Goal: Task Accomplishment & Management: Manage account settings

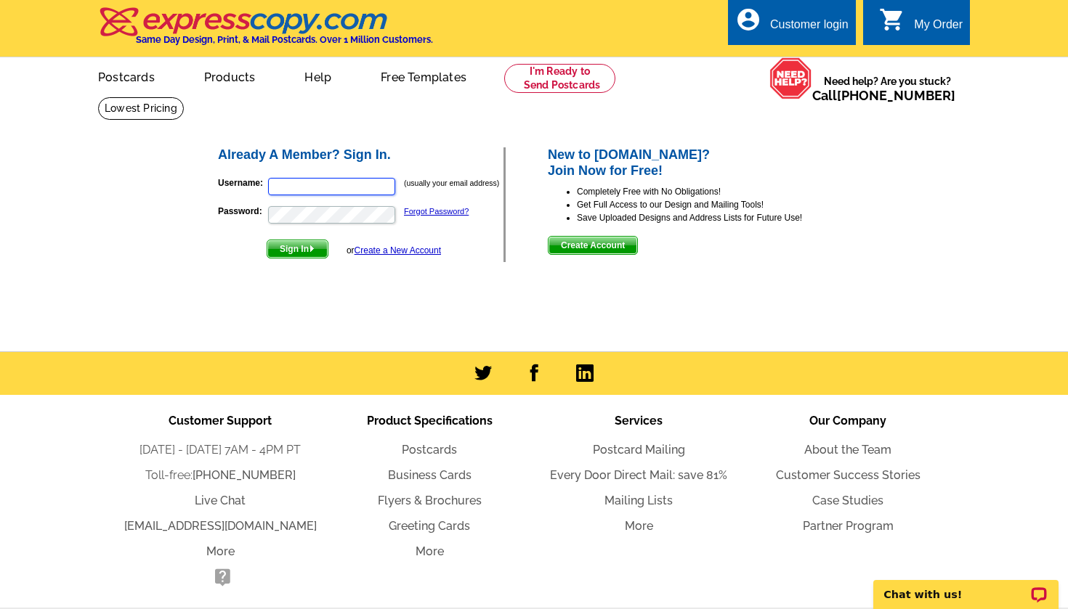
type input "pmccowen1@gmail.com"
click at [299, 248] on button "Sign In" at bounding box center [298, 249] width 62 height 19
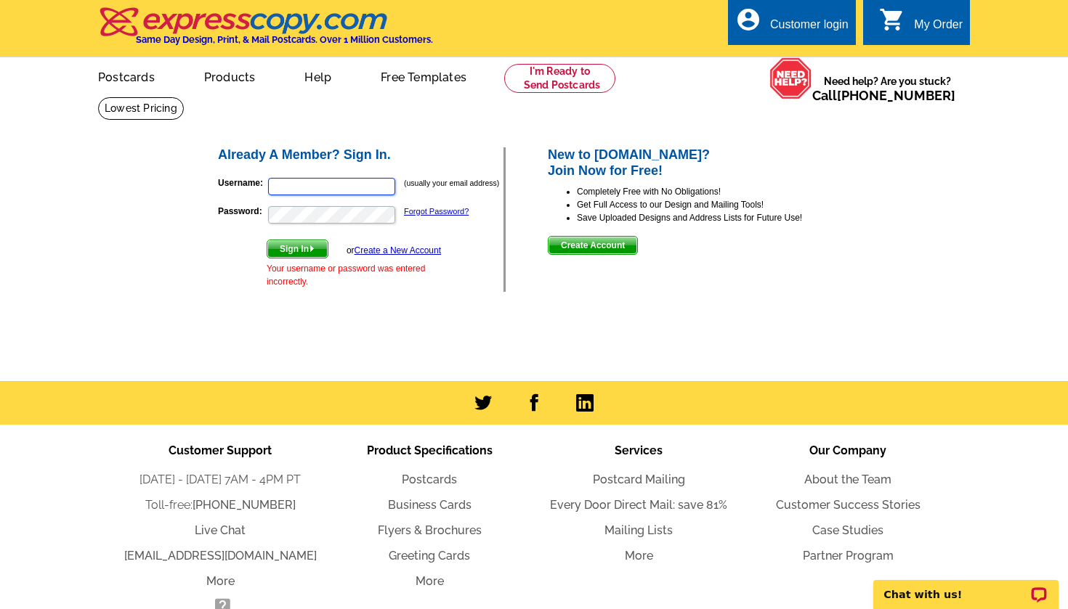
type input "[EMAIL_ADDRESS][DOMAIN_NAME]"
click at [304, 241] on span "Sign In" at bounding box center [297, 248] width 60 height 17
click at [144, 232] on main "Already A Member? Sign In. Username: (usually your email address) Password: For…" at bounding box center [534, 239] width 1068 height 285
click at [357, 173] on form "Username: (usually your email address) Password: Forgot Password? Sign In or Cr…" at bounding box center [360, 229] width 285 height 118
click at [356, 184] on input "Username:" at bounding box center [331, 186] width 127 height 17
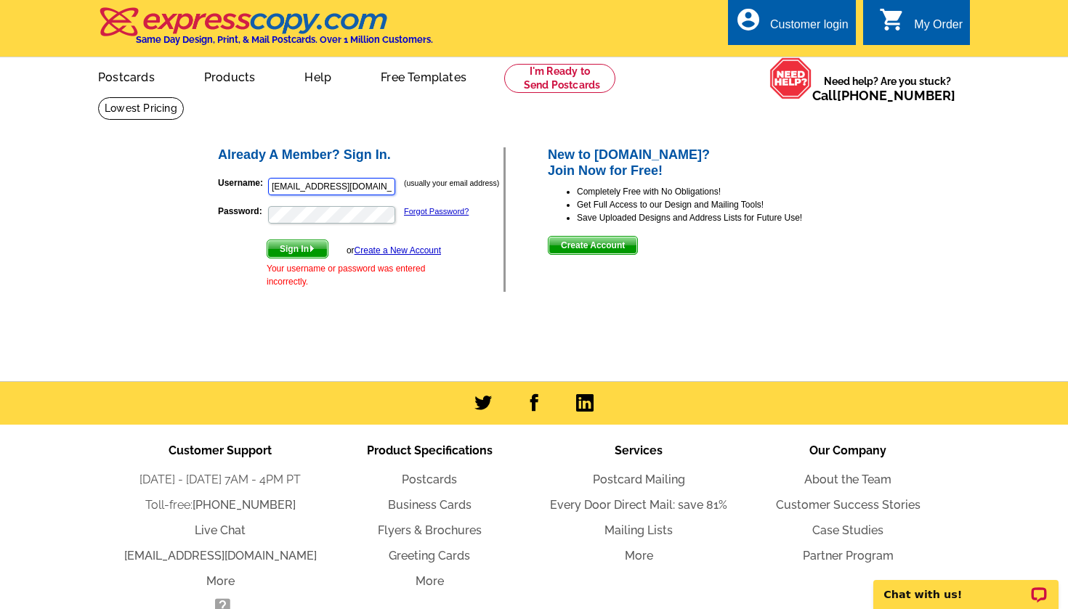
type input "pmccowen1@gmail.com"
click at [299, 248] on button "Sign In" at bounding box center [298, 249] width 62 height 19
type input "pmccowen1@gmail.com"
click at [214, 214] on div "Already A Member? Sign In. Username: pmccowen1@gmail.com (usually your email ad…" at bounding box center [534, 220] width 695 height 206
click at [299, 248] on button "Sign In" at bounding box center [298, 249] width 62 height 19
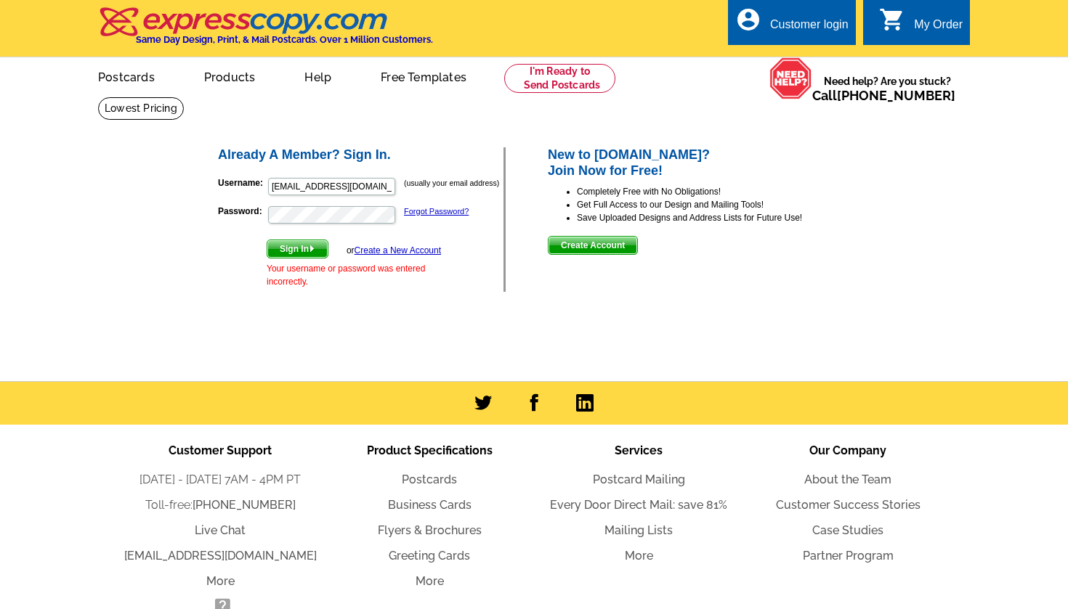
type input "pmccowen1@gmail.com"
click at [299, 248] on button "Sign In" at bounding box center [298, 249] width 62 height 19
click at [167, 324] on main "Already A Member? Sign In. Username: (usually your email address) Password: For…" at bounding box center [534, 239] width 1068 height 285
click at [444, 210] on link "Forgot Password?" at bounding box center [436, 211] width 65 height 9
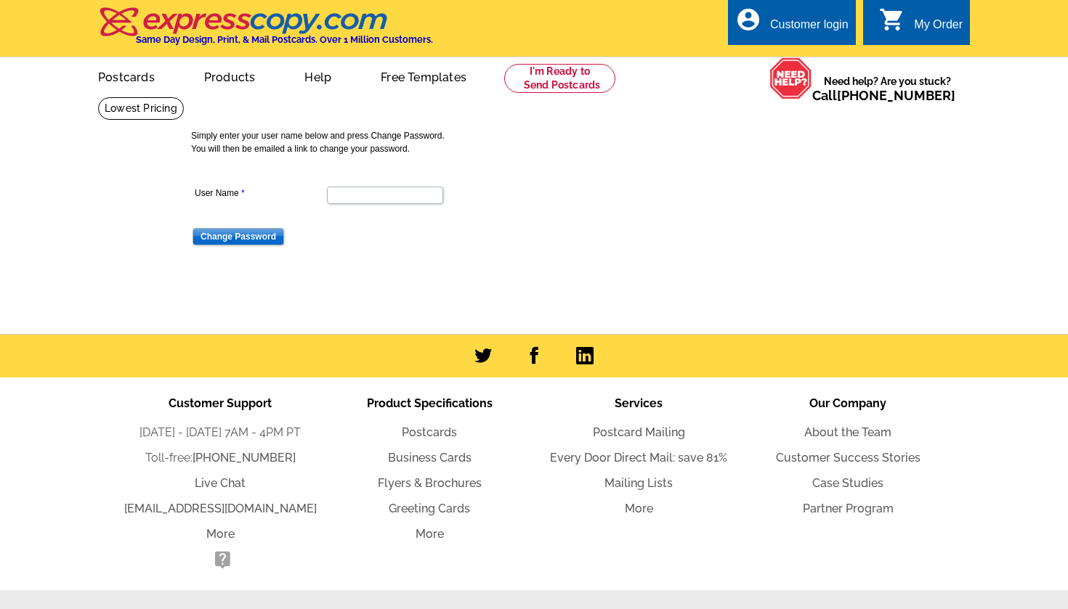
click at [396, 211] on dt at bounding box center [384, 217] width 386 height 13
click at [402, 192] on input "User Name" at bounding box center [385, 195] width 116 height 17
type input "pmccowen1@gmail.com"
click at [275, 232] on input "Change Password" at bounding box center [238, 236] width 92 height 17
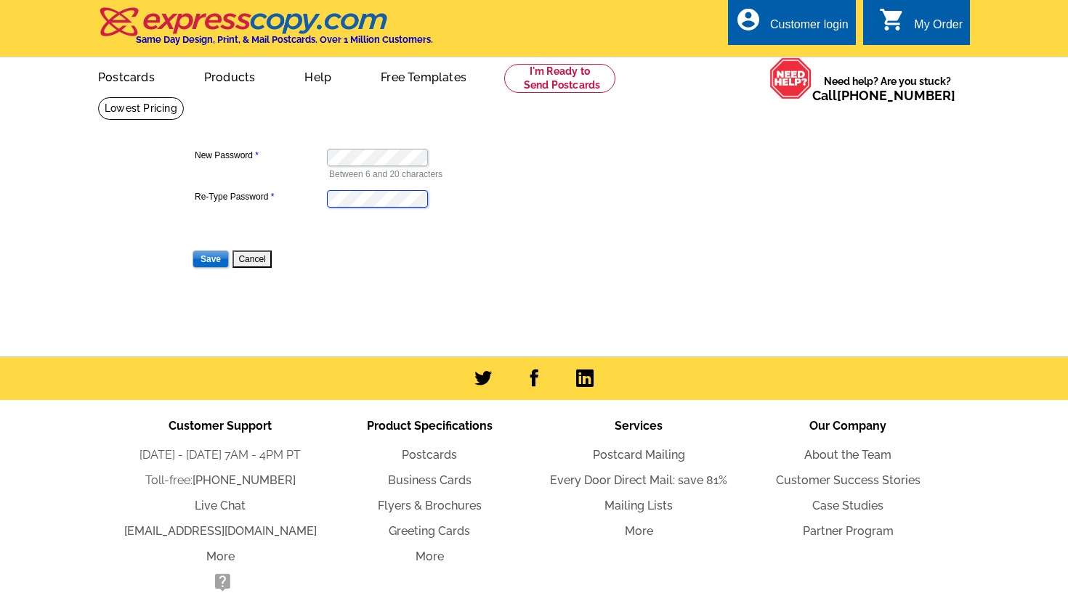
click at [211, 259] on input "Save" at bounding box center [210, 259] width 36 height 17
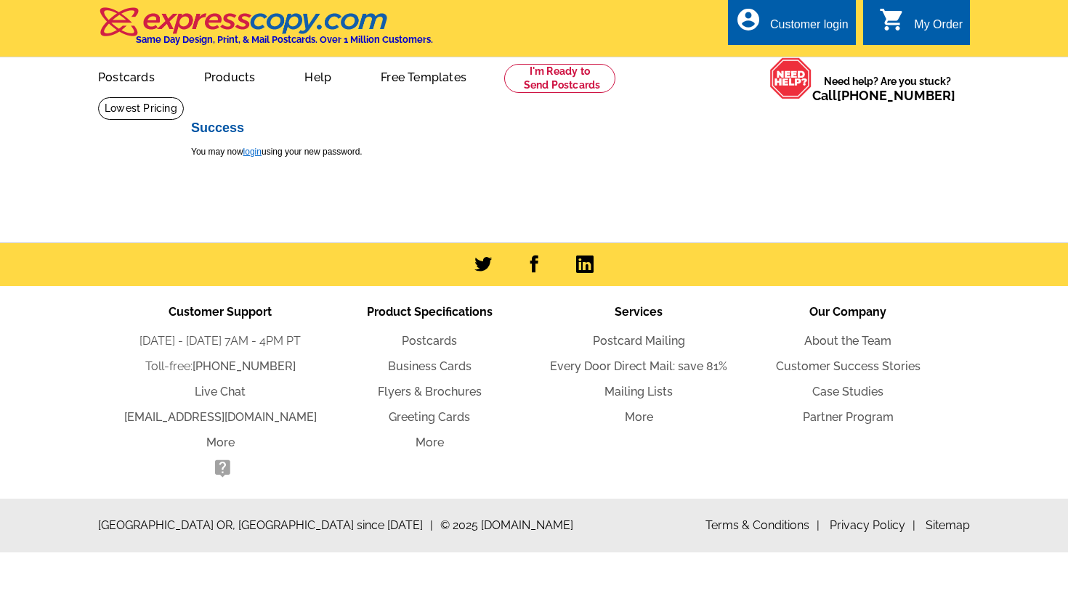
click at [254, 152] on link "login" at bounding box center [252, 152] width 18 height 10
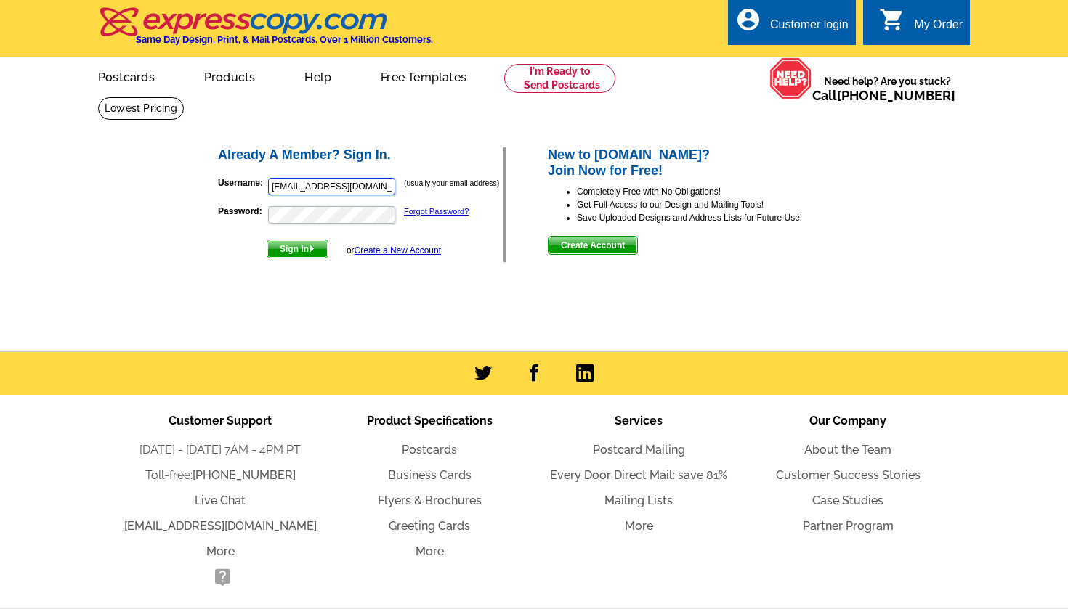
type input "[EMAIL_ADDRESS][DOMAIN_NAME]"
click at [299, 248] on button "Sign In" at bounding box center [298, 249] width 62 height 19
